Goal: Ask a question

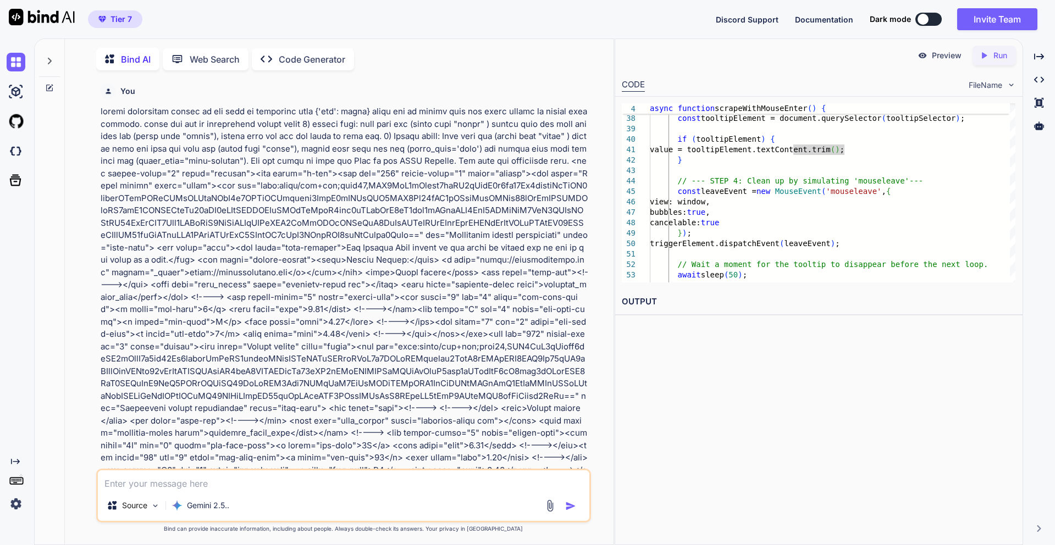
scroll to position [1, 0]
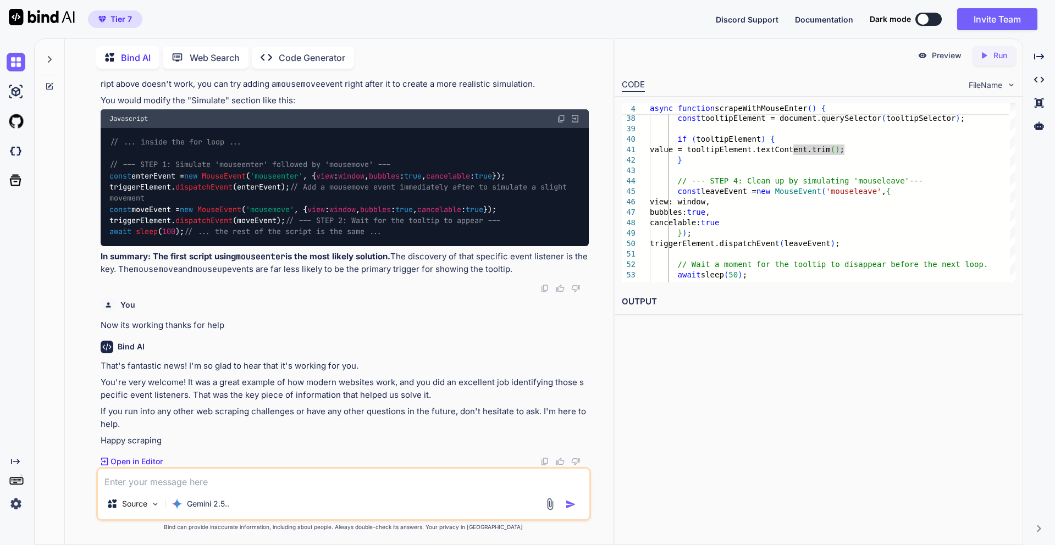
click at [48, 64] on div at bounding box center [49, 56] width 21 height 38
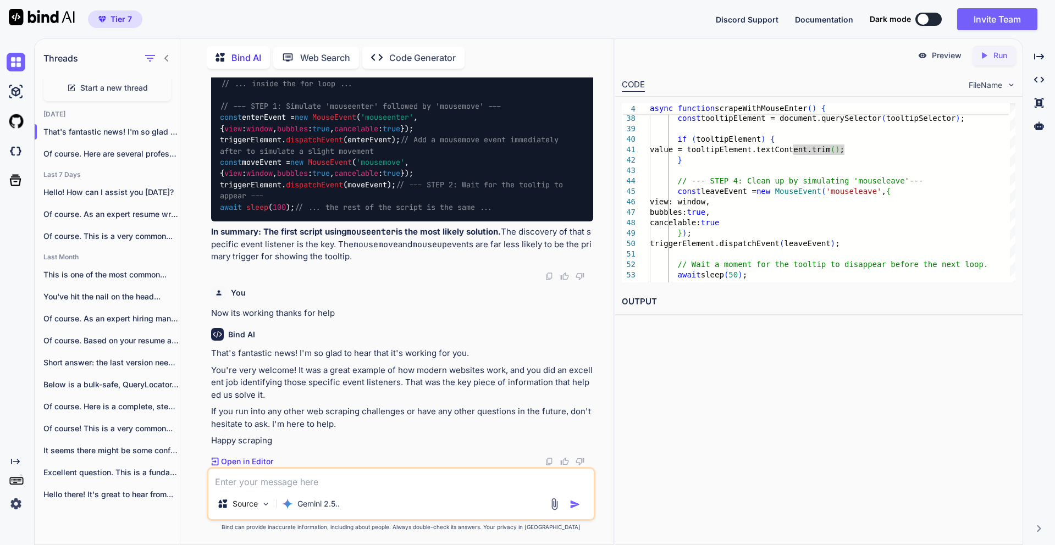
click at [111, 86] on span "Start a new thread" at bounding box center [114, 87] width 68 height 11
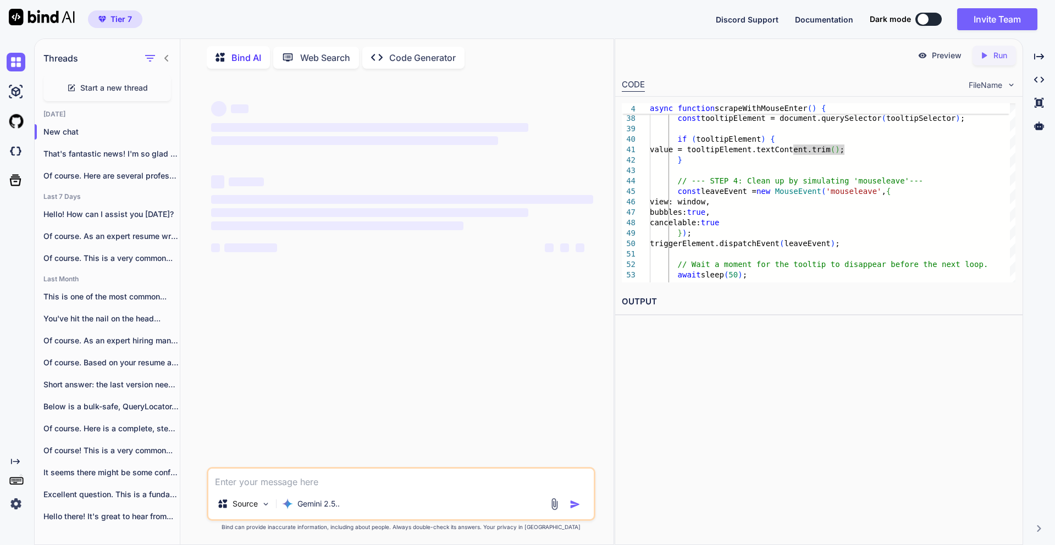
scroll to position [0, 0]
click at [302, 511] on div "Gemini 2.5.." at bounding box center [311, 504] width 67 height 22
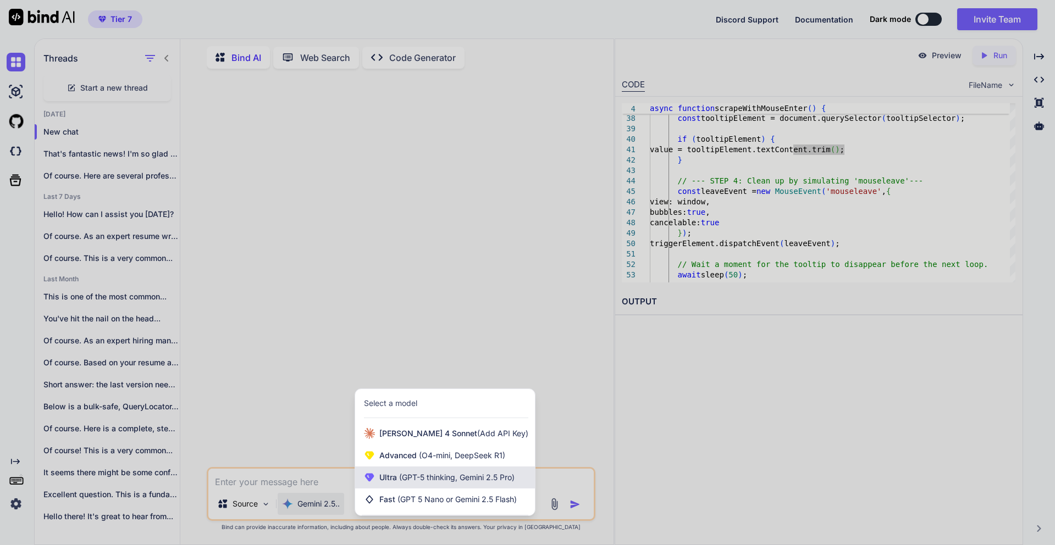
click at [423, 479] on span "(GPT-5 thinking, Gemini 2.5 Pro)" at bounding box center [456, 477] width 118 height 9
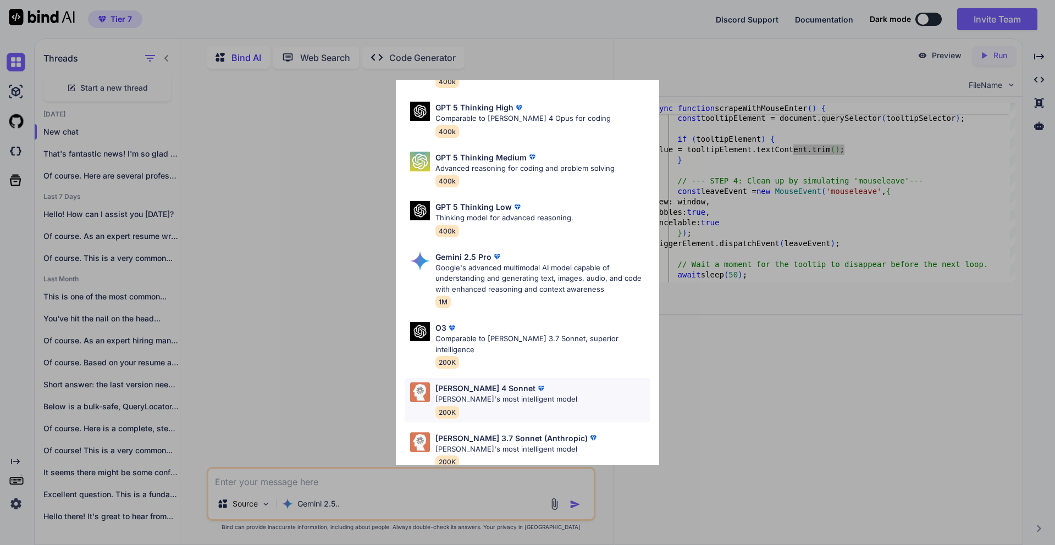
scroll to position [90, 0]
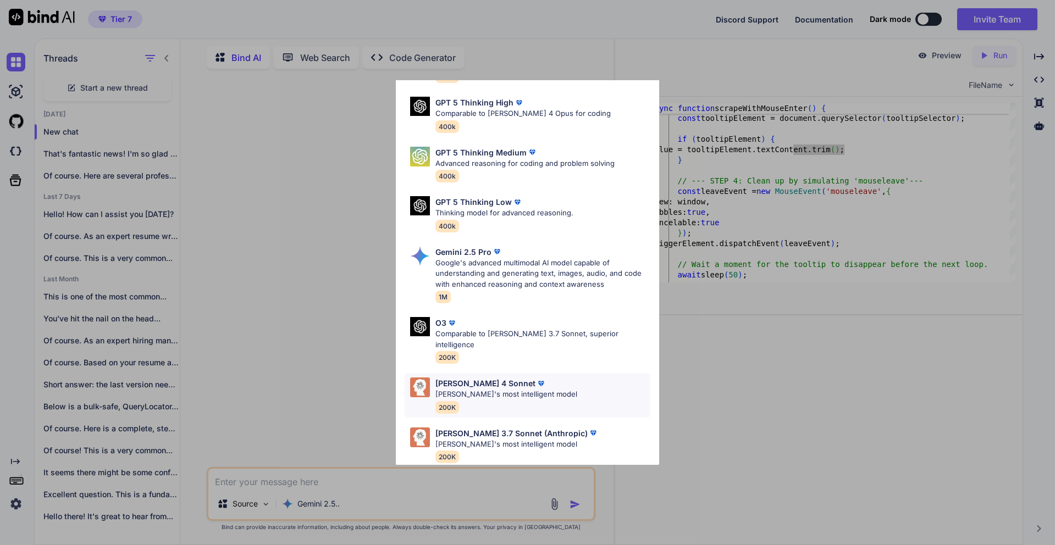
click at [536, 378] on img at bounding box center [541, 383] width 11 height 11
type textarea "x"
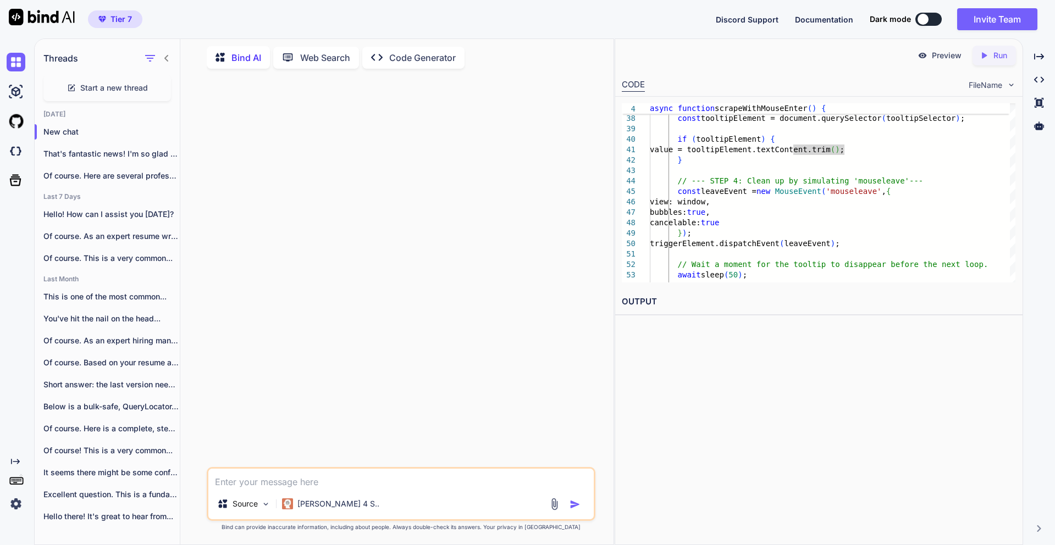
click at [158, 60] on div at bounding box center [156, 58] width 29 height 15
click at [168, 60] on div at bounding box center [156, 58] width 29 height 15
click at [292, 477] on textarea at bounding box center [400, 479] width 385 height 20
paste textarea "def _build_common_filters(self, player_id, account_id, username, currency, from…"
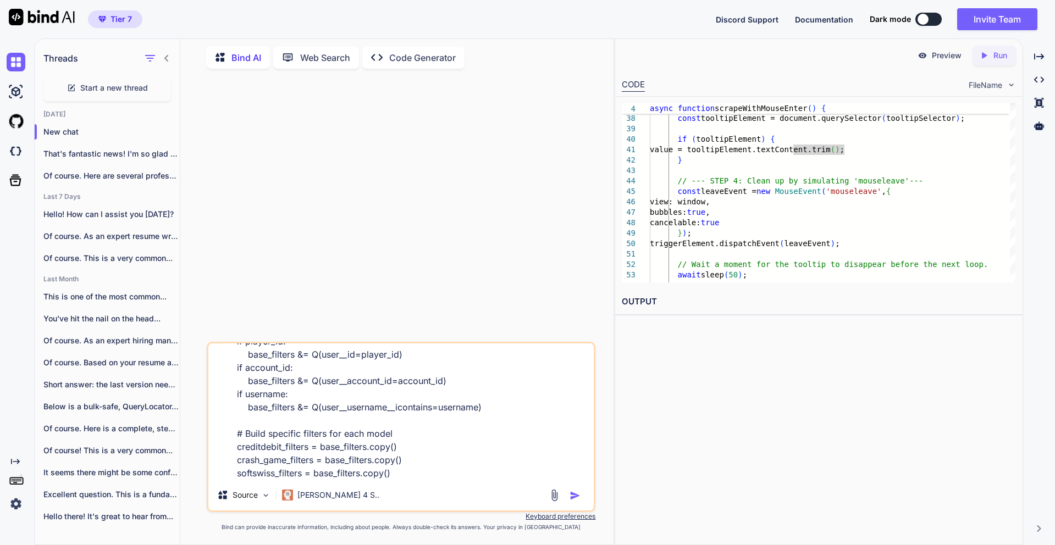
scroll to position [134, 0]
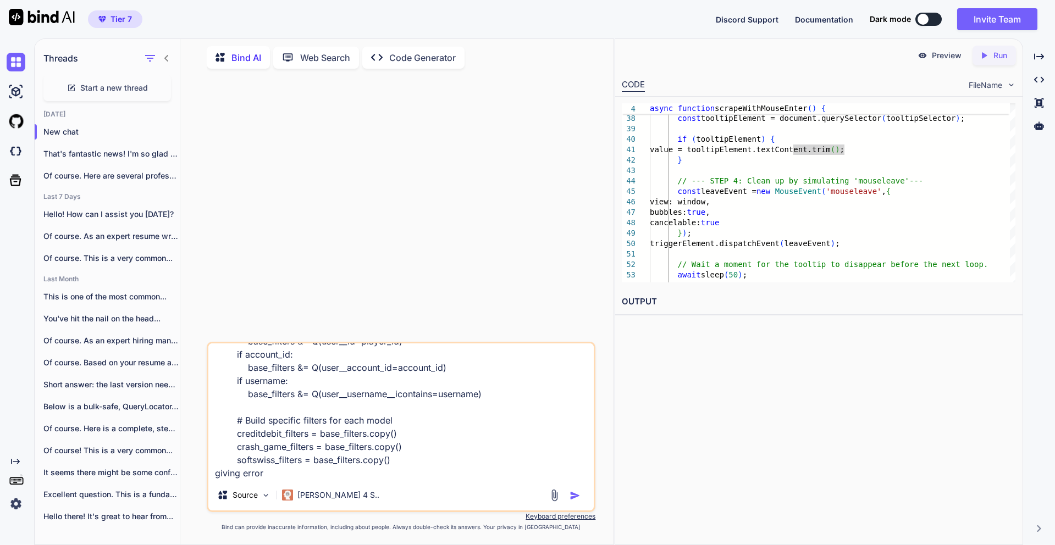
paste textarea "'Q' object has no attribute 'copy'"
type textarea "def _build_common_filters(self, player_id, account_id, username, currency, from…"
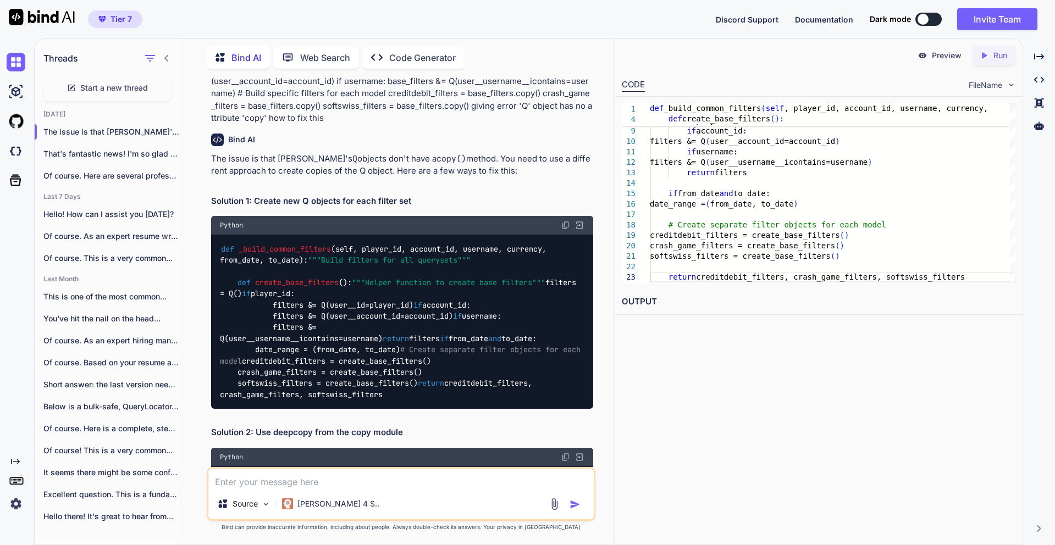
scroll to position [132, 0]
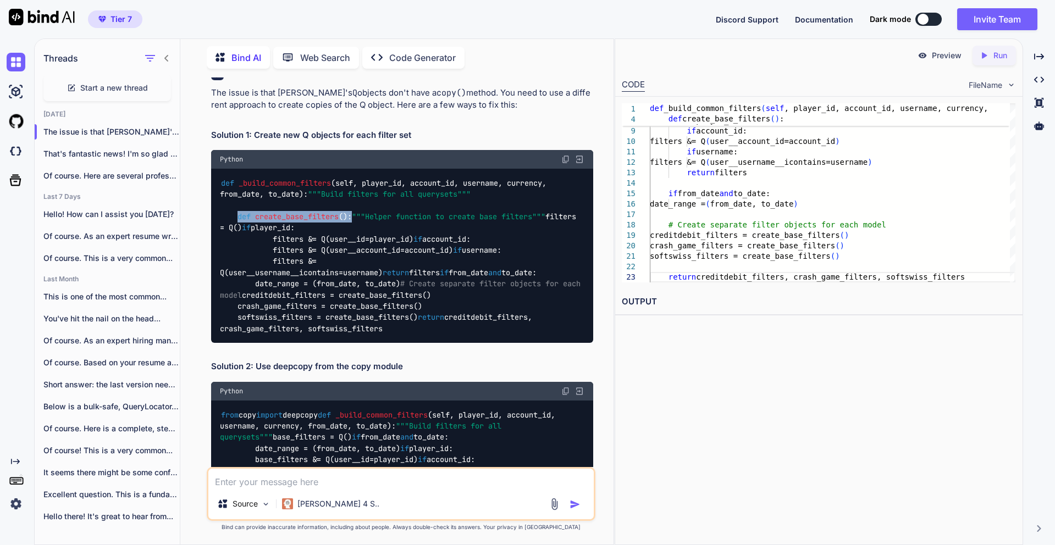
drag, startPoint x: 236, startPoint y: 227, endPoint x: 363, endPoint y: 229, distance: 126.5
click at [363, 229] on div "def _build_common_filters ( self, player_id, account_id, username, currency, fr…" at bounding box center [402, 256] width 382 height 174
copy code "def create_base_filters ():"
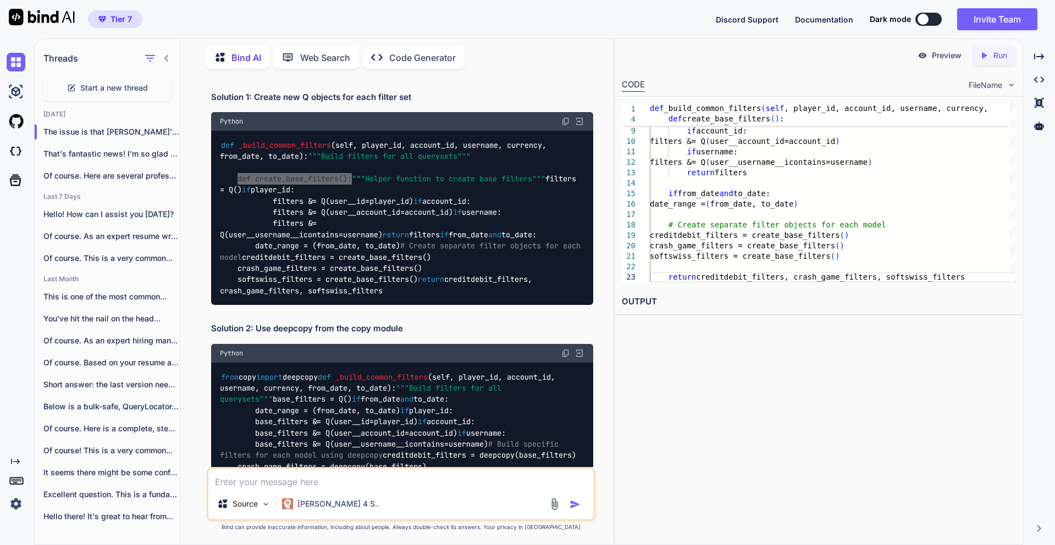
scroll to position [198, 0]
